Goal: Find specific page/section: Find specific page/section

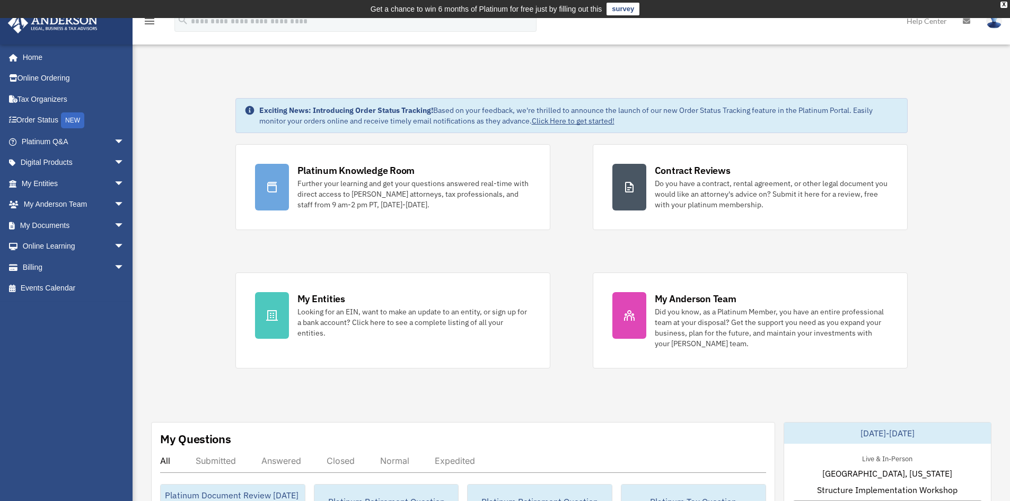
scroll to position [212, 0]
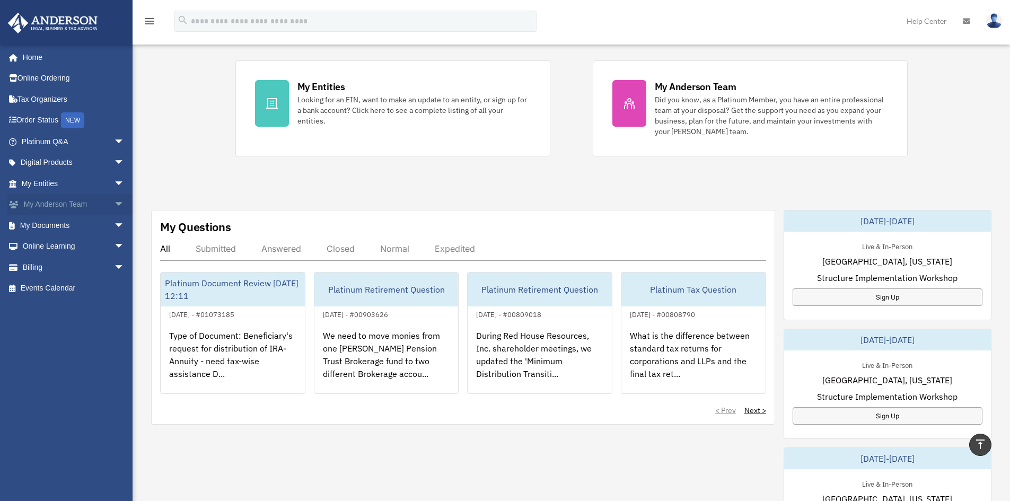
click at [98, 201] on link "My [PERSON_NAME] Team arrow_drop_down" at bounding box center [73, 204] width 133 height 21
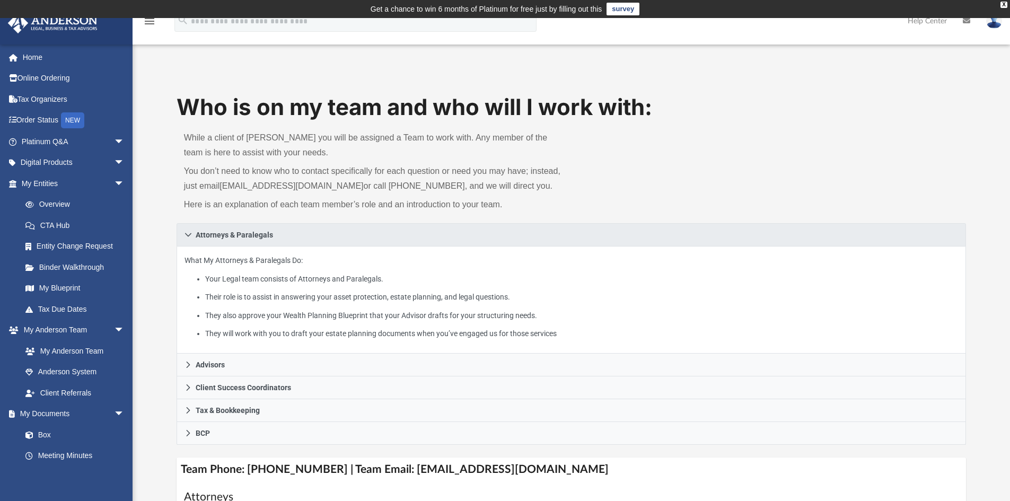
scroll to position [106, 0]
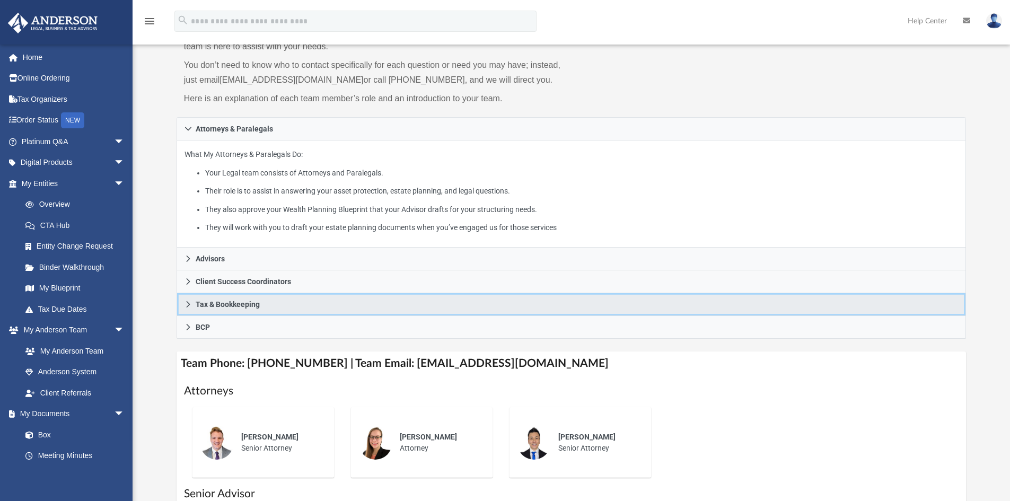
click at [190, 304] on icon at bounding box center [188, 304] width 7 height 7
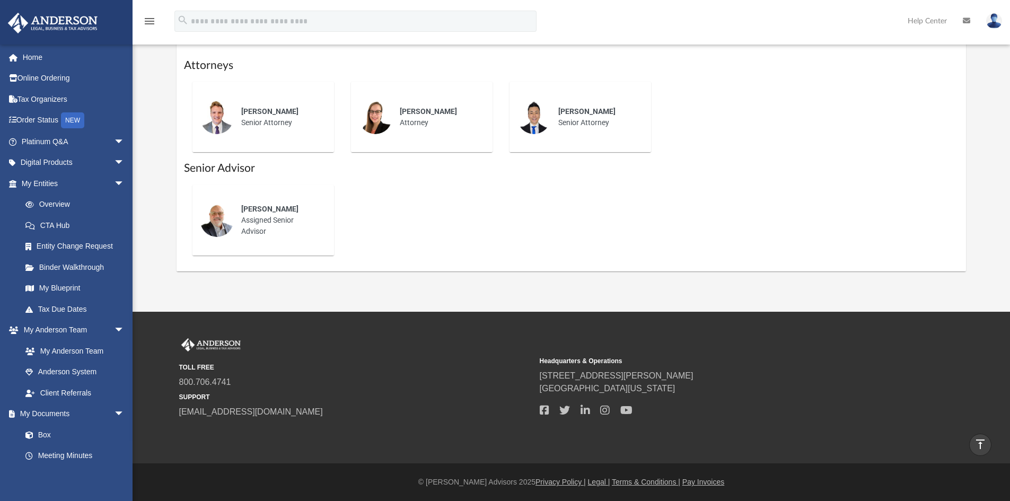
scroll to position [187, 0]
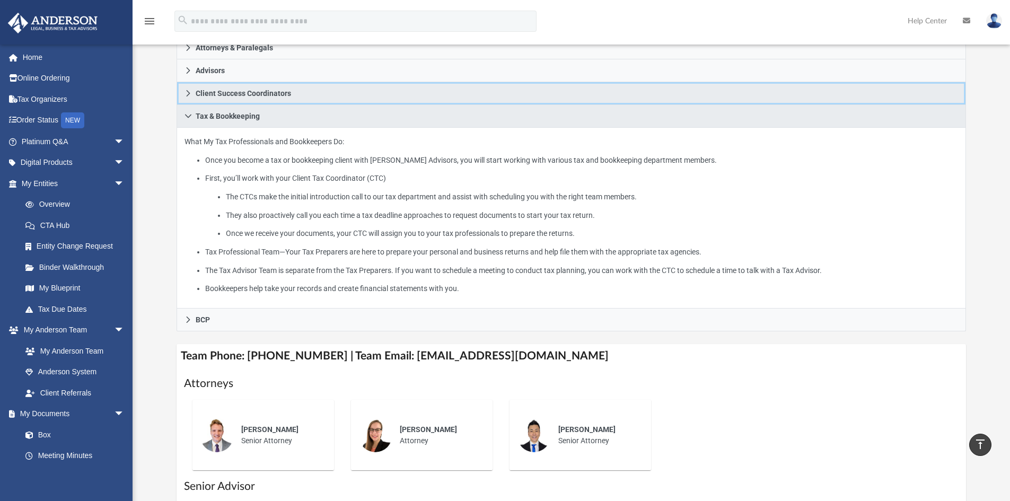
click at [191, 95] on icon at bounding box center [188, 93] width 7 height 7
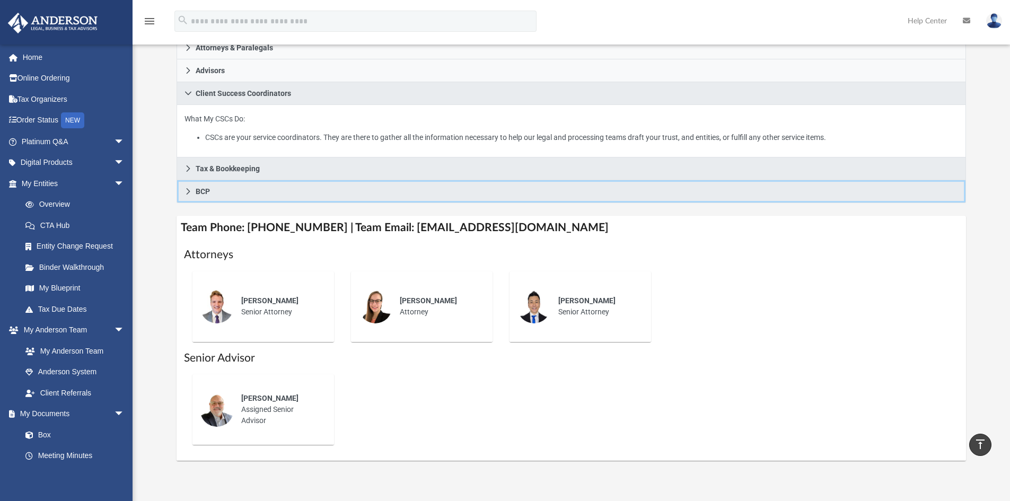
click at [188, 191] on icon at bounding box center [188, 191] width 7 height 7
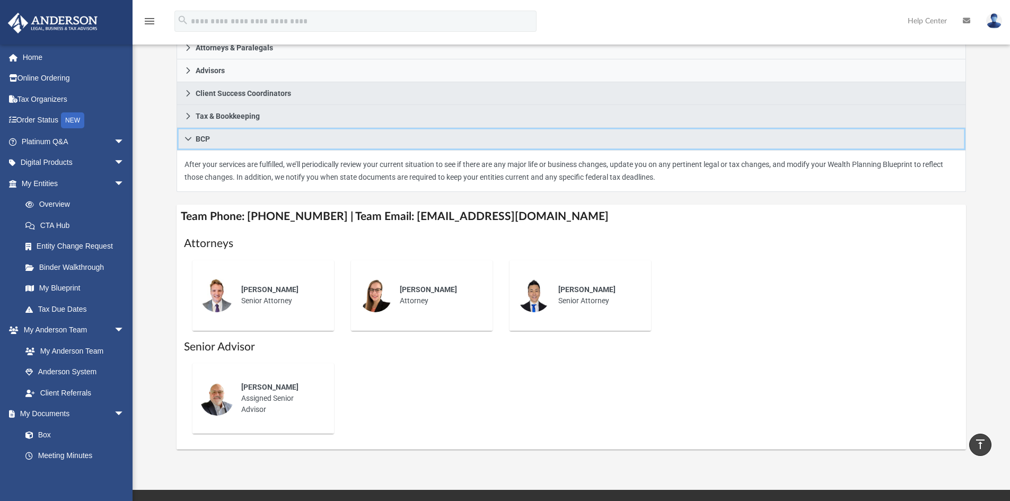
scroll to position [0, 0]
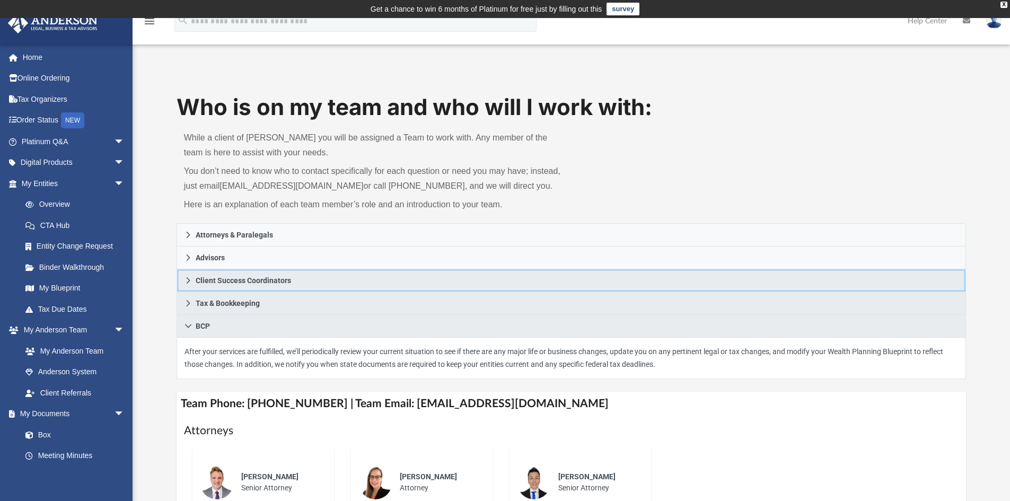
click at [191, 277] on icon at bounding box center [188, 280] width 7 height 7
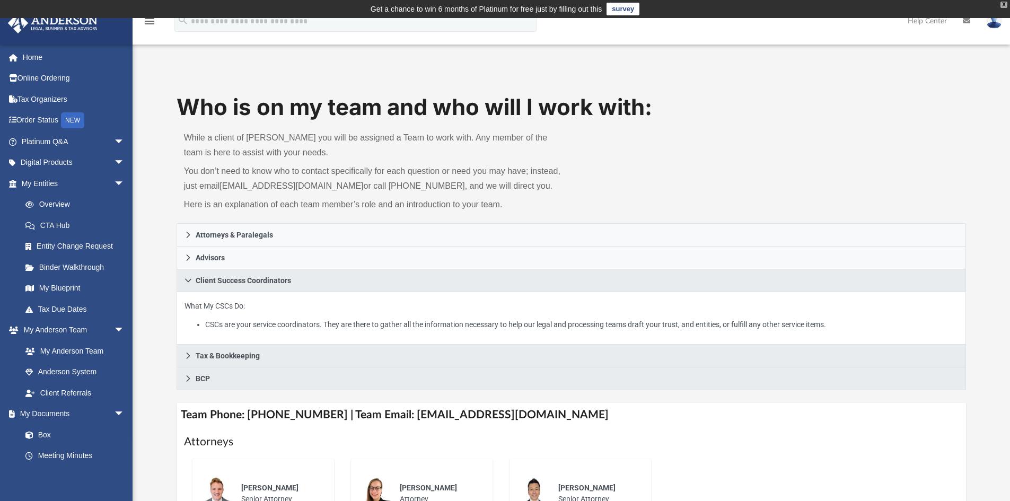
click at [1006, 2] on div "X" at bounding box center [1004, 5] width 7 height 6
